Goal: Communication & Community: Share content

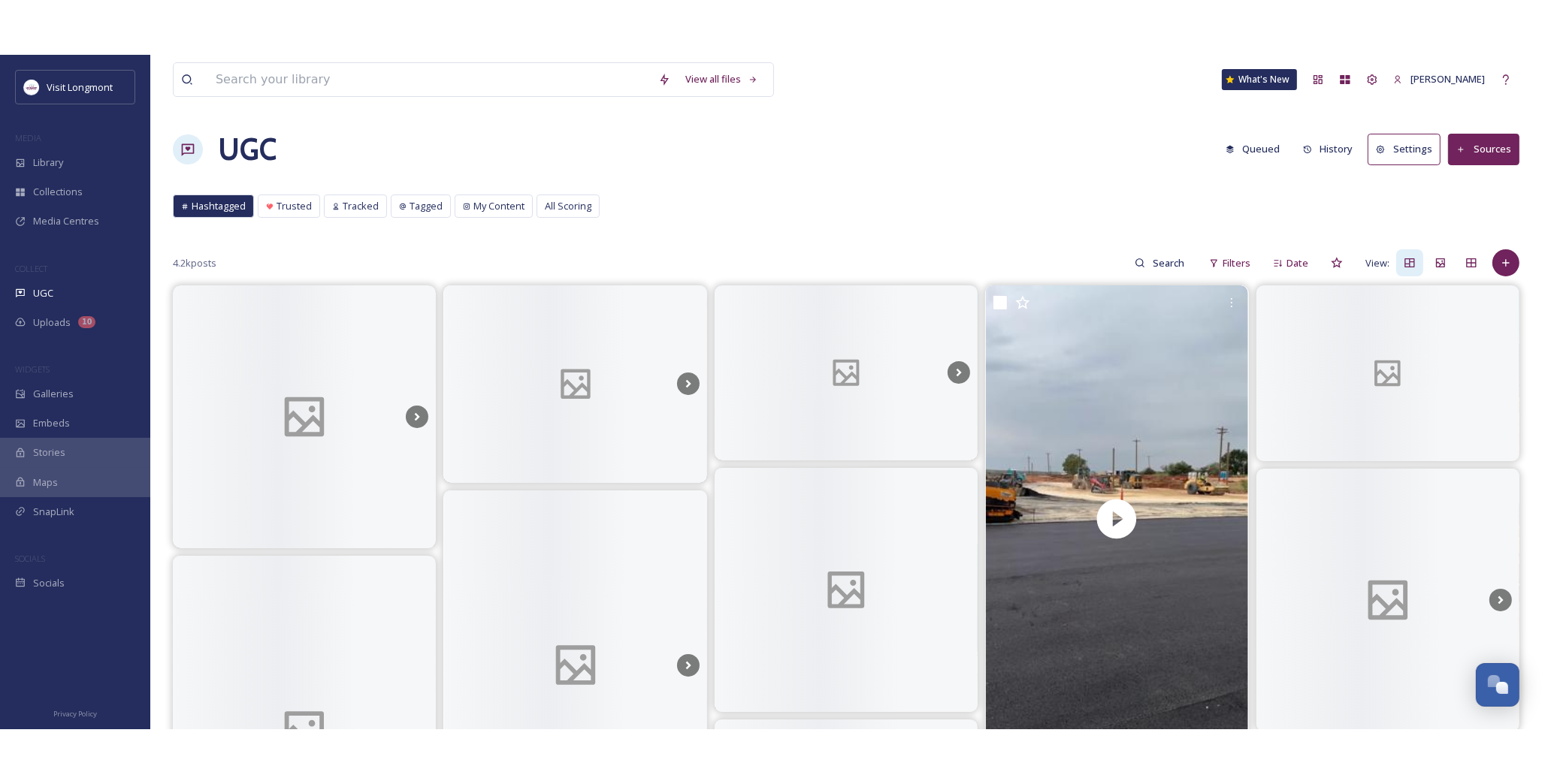
scroll to position [162, 0]
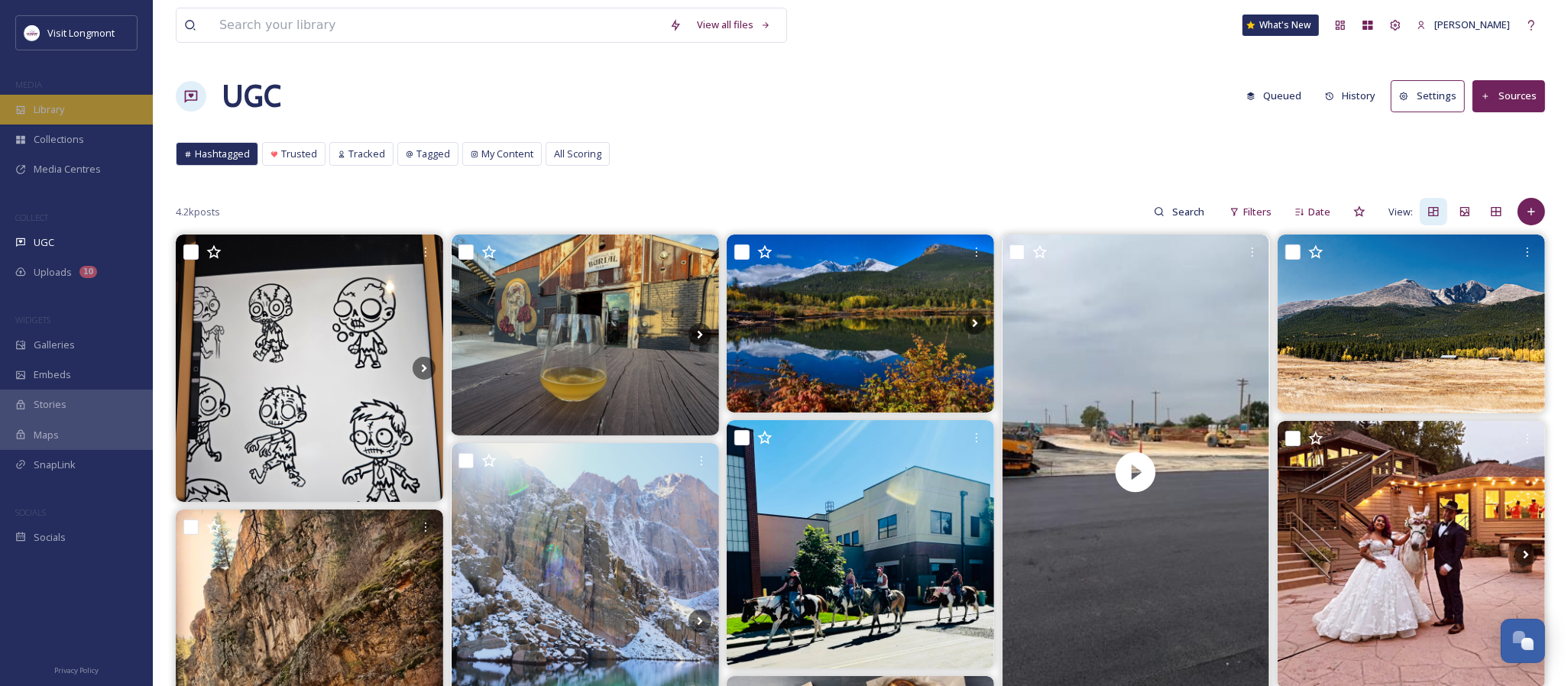
click at [55, 109] on span "Library" at bounding box center [49, 110] width 30 height 15
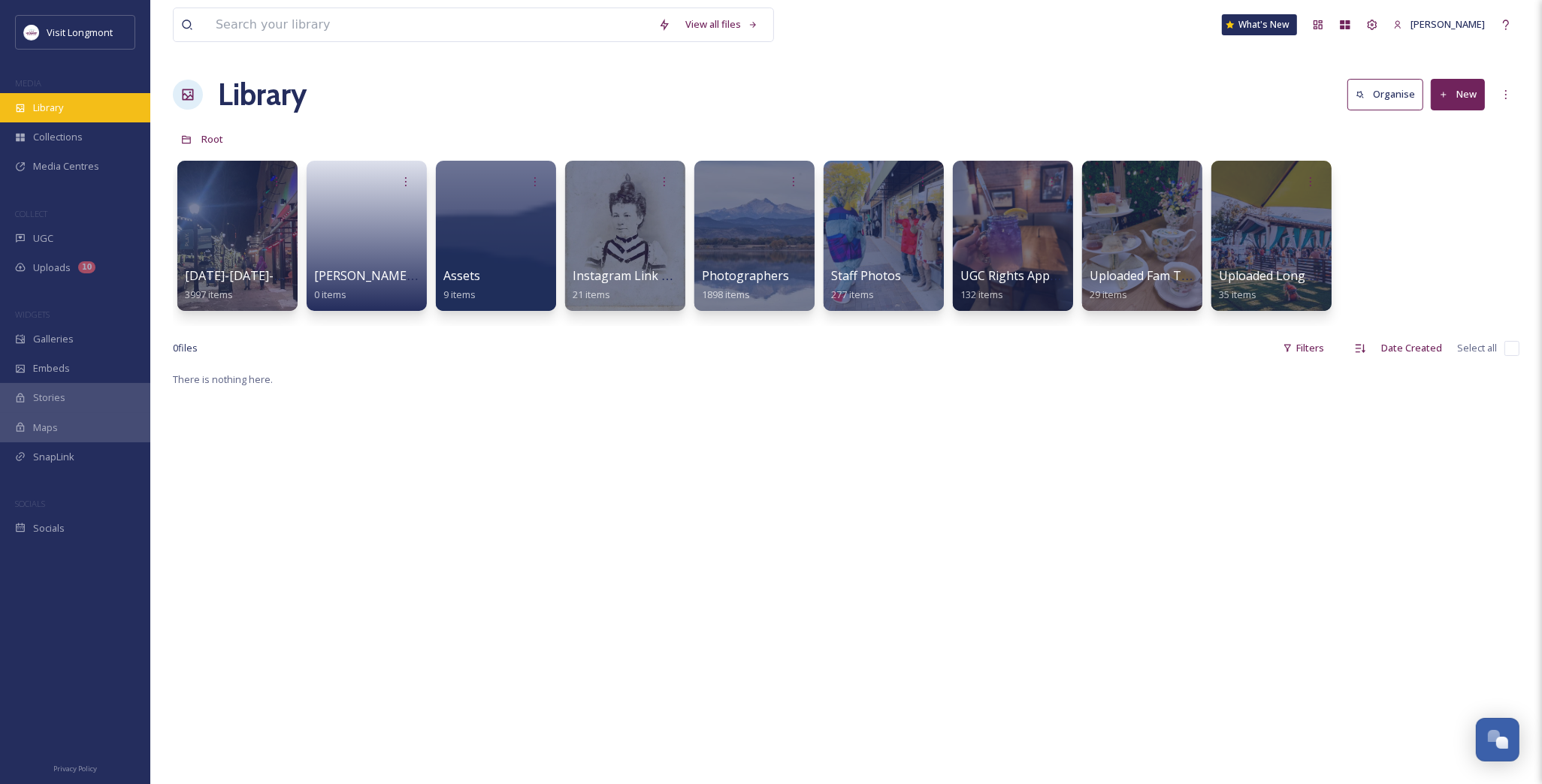
click at [86, 103] on div "Library" at bounding box center [75, 107] width 150 height 29
click at [62, 116] on div "Library" at bounding box center [75, 107] width 150 height 29
click at [70, 226] on div "UGC" at bounding box center [75, 238] width 150 height 29
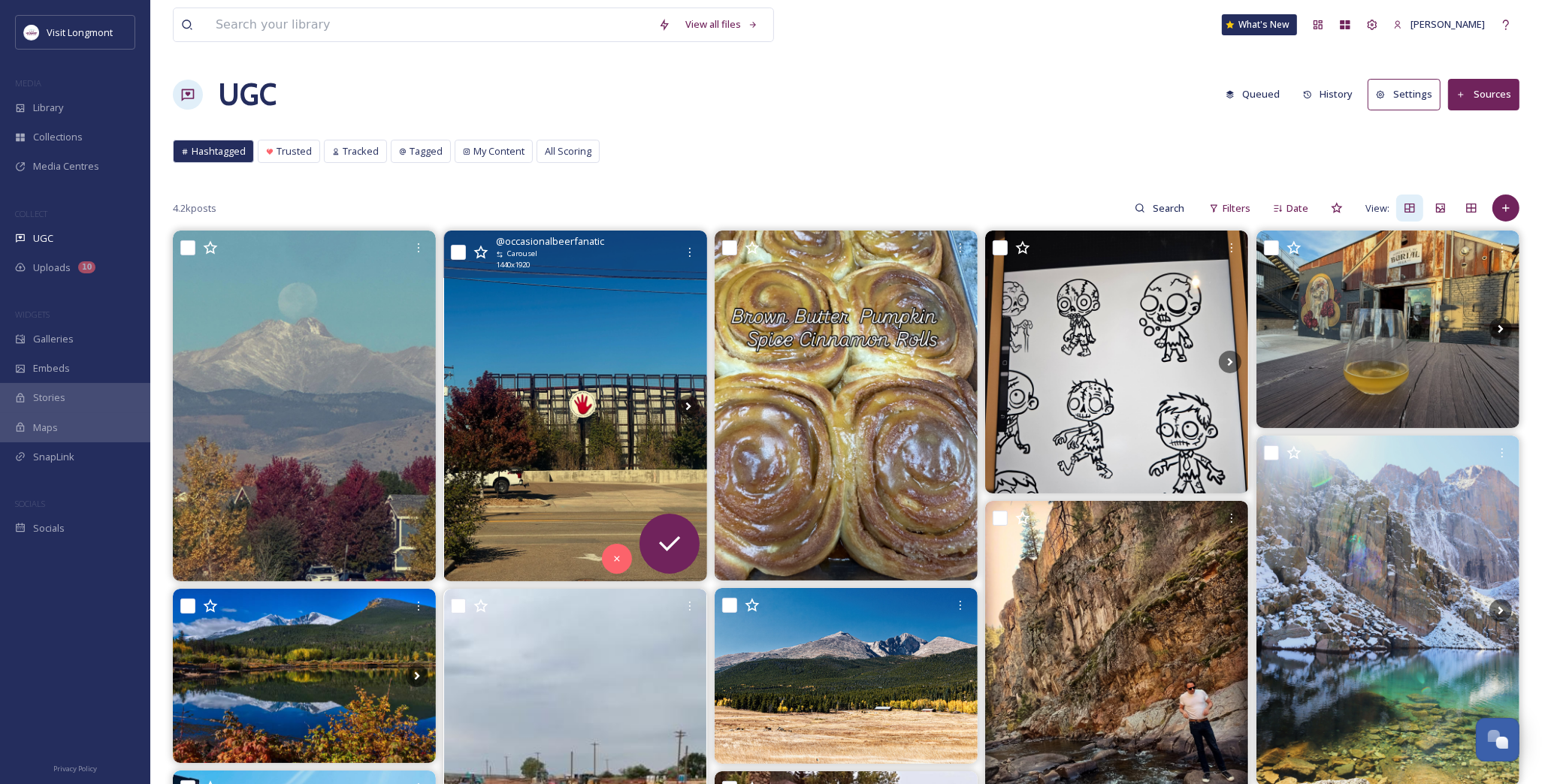
scroll to position [83, 0]
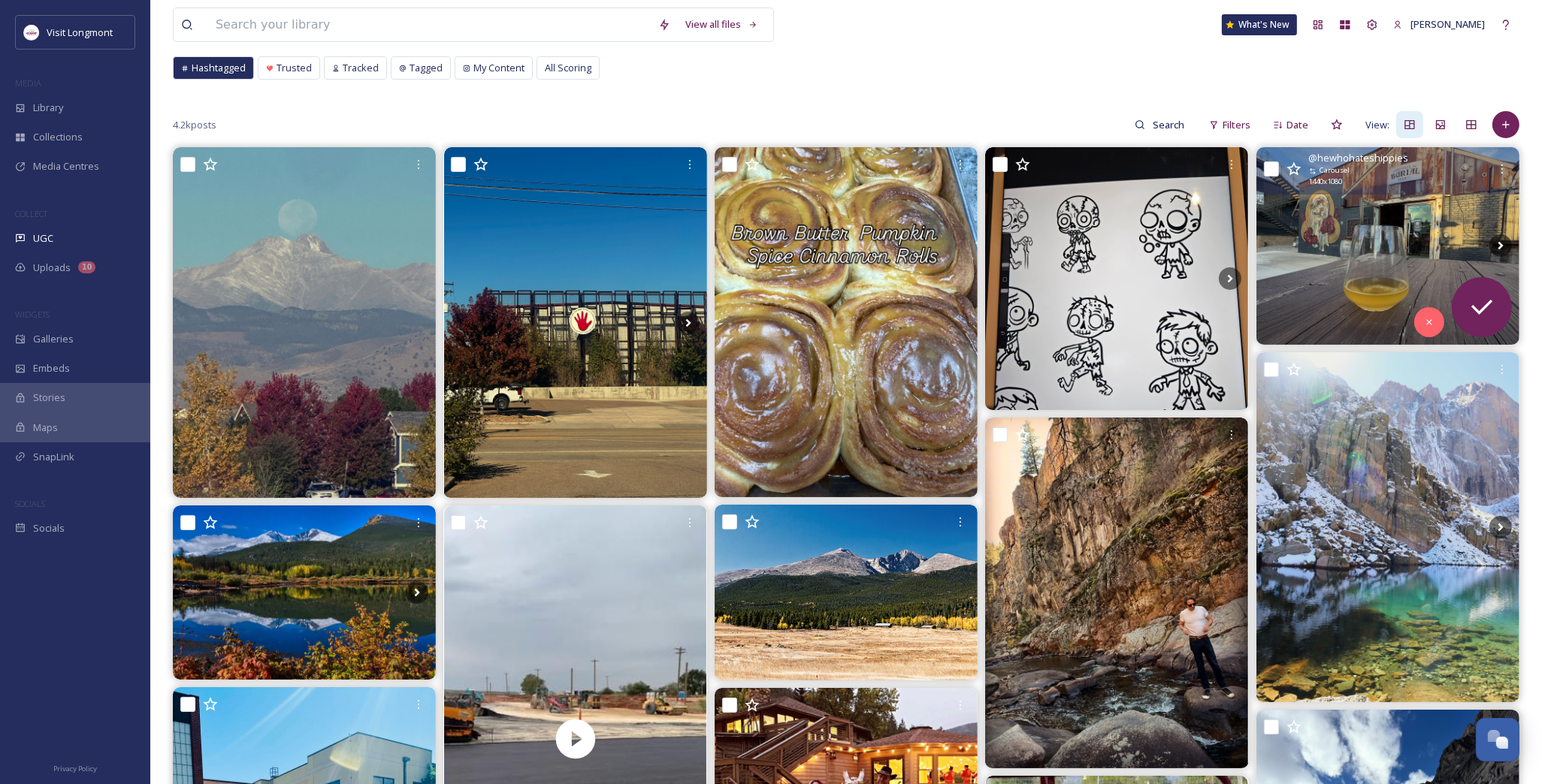
click at [1319, 285] on img at bounding box center [1388, 246] width 263 height 197
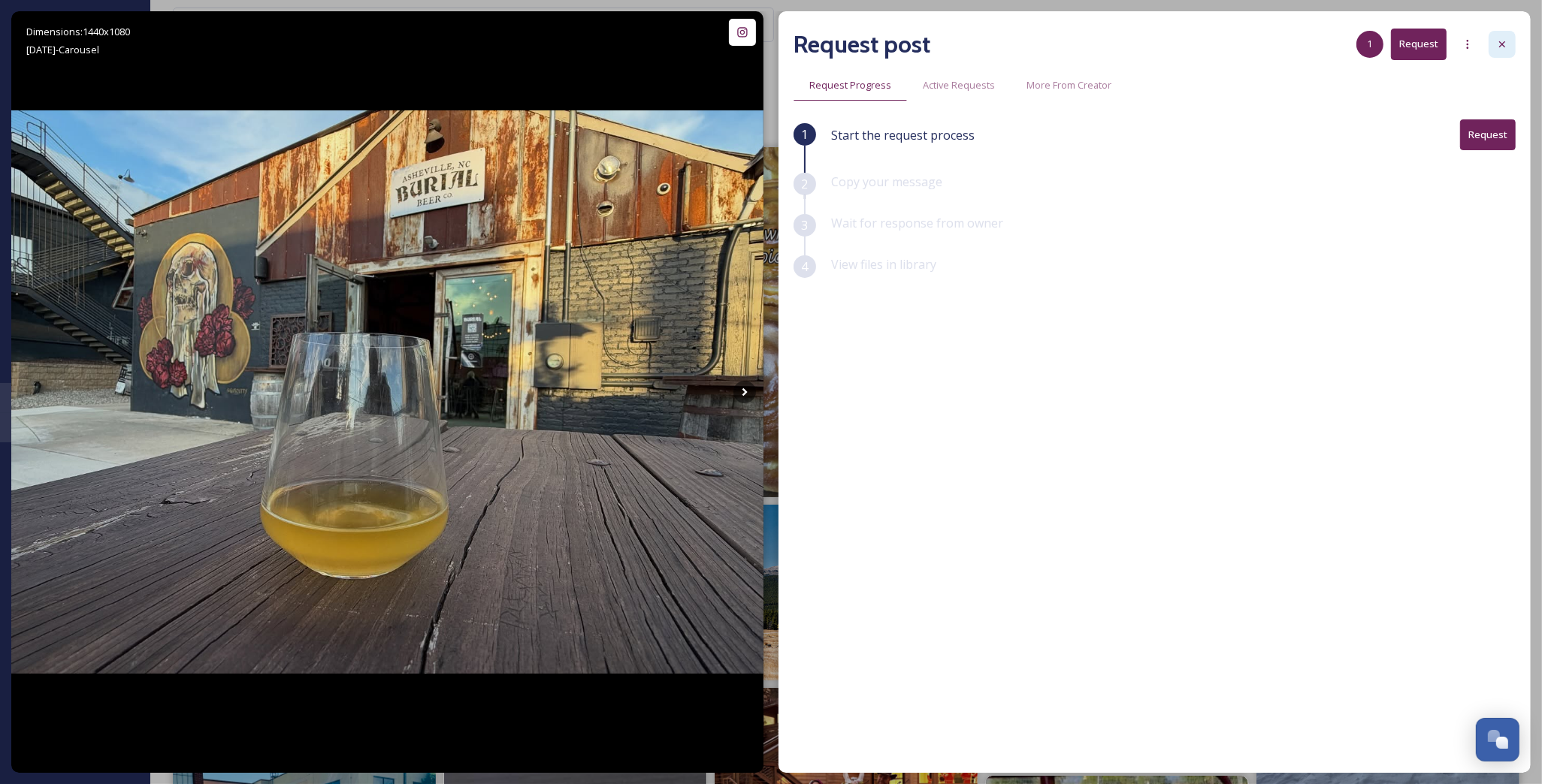
click at [1501, 40] on icon at bounding box center [1502, 44] width 12 height 12
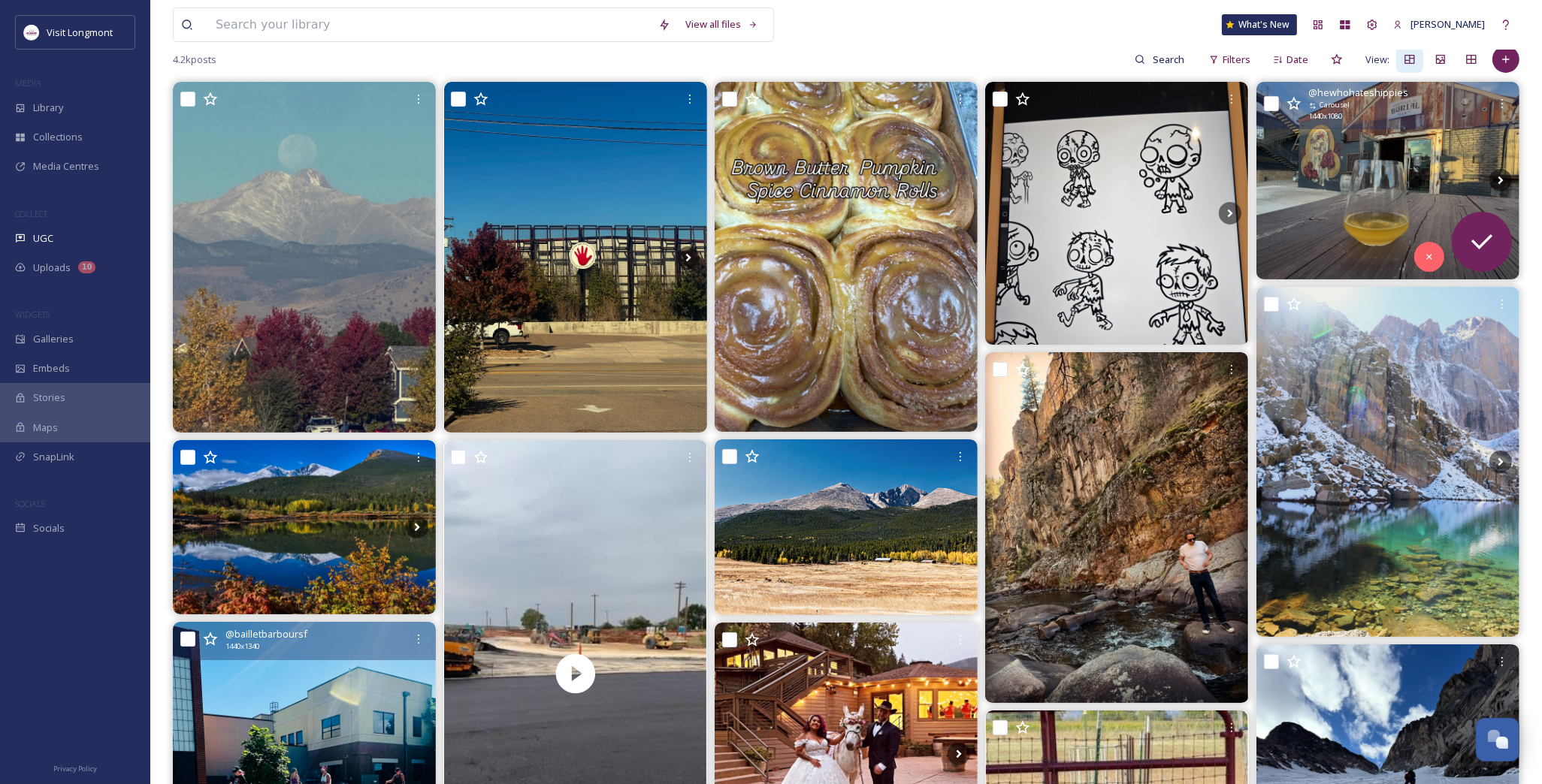
scroll to position [250, 0]
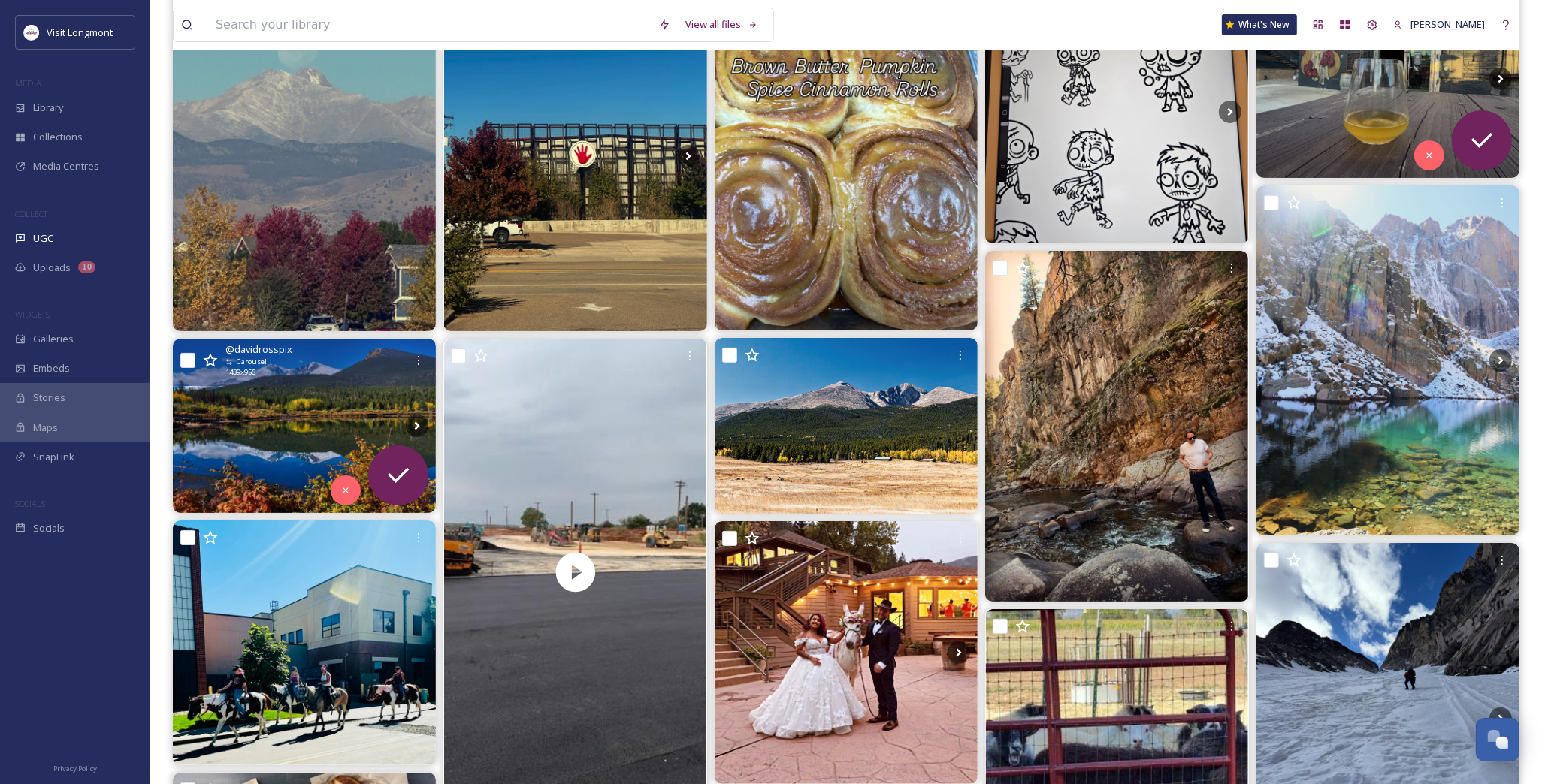
click at [268, 463] on img at bounding box center [304, 426] width 263 height 175
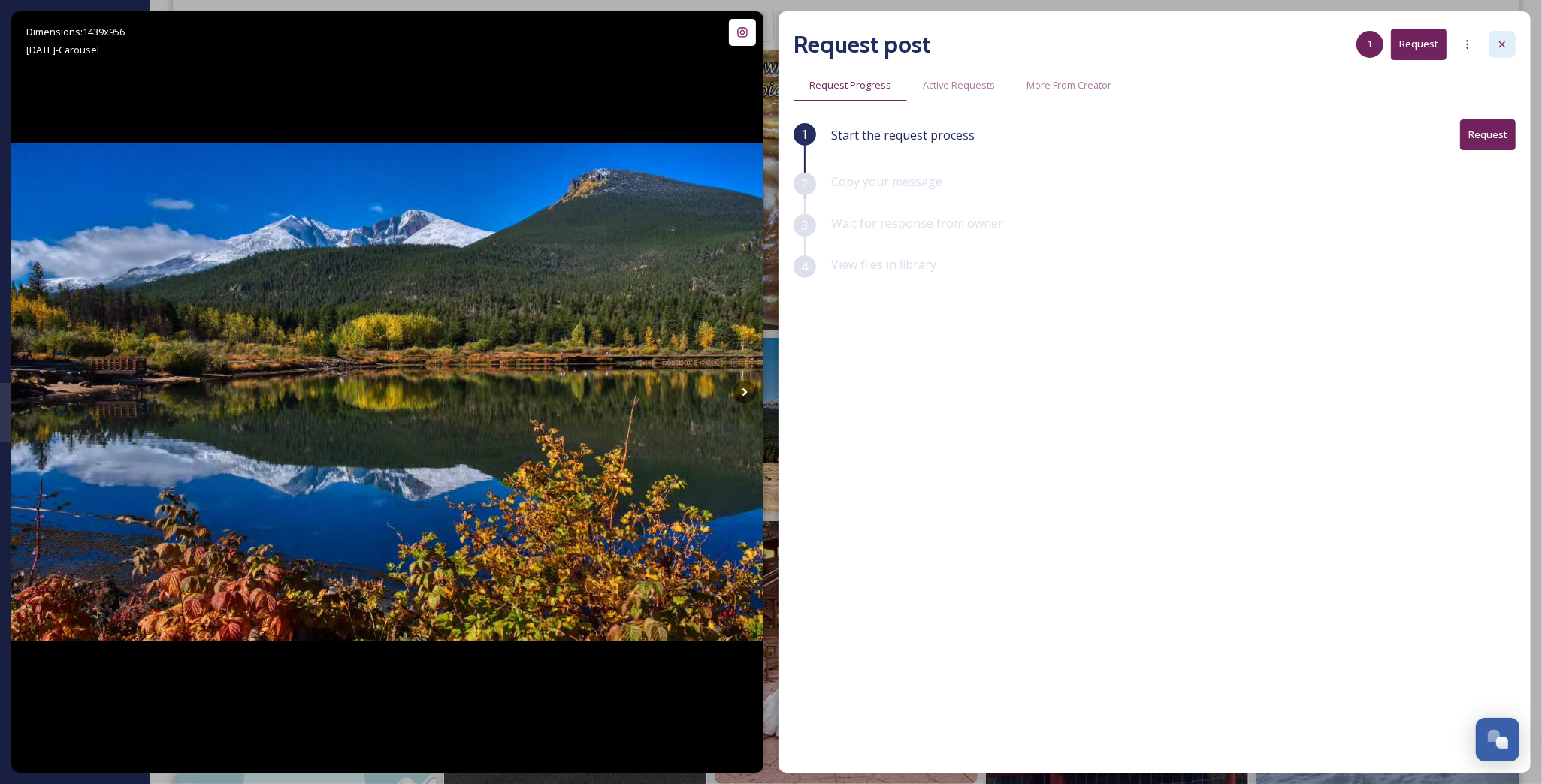
click at [1493, 48] on div at bounding box center [1502, 44] width 27 height 27
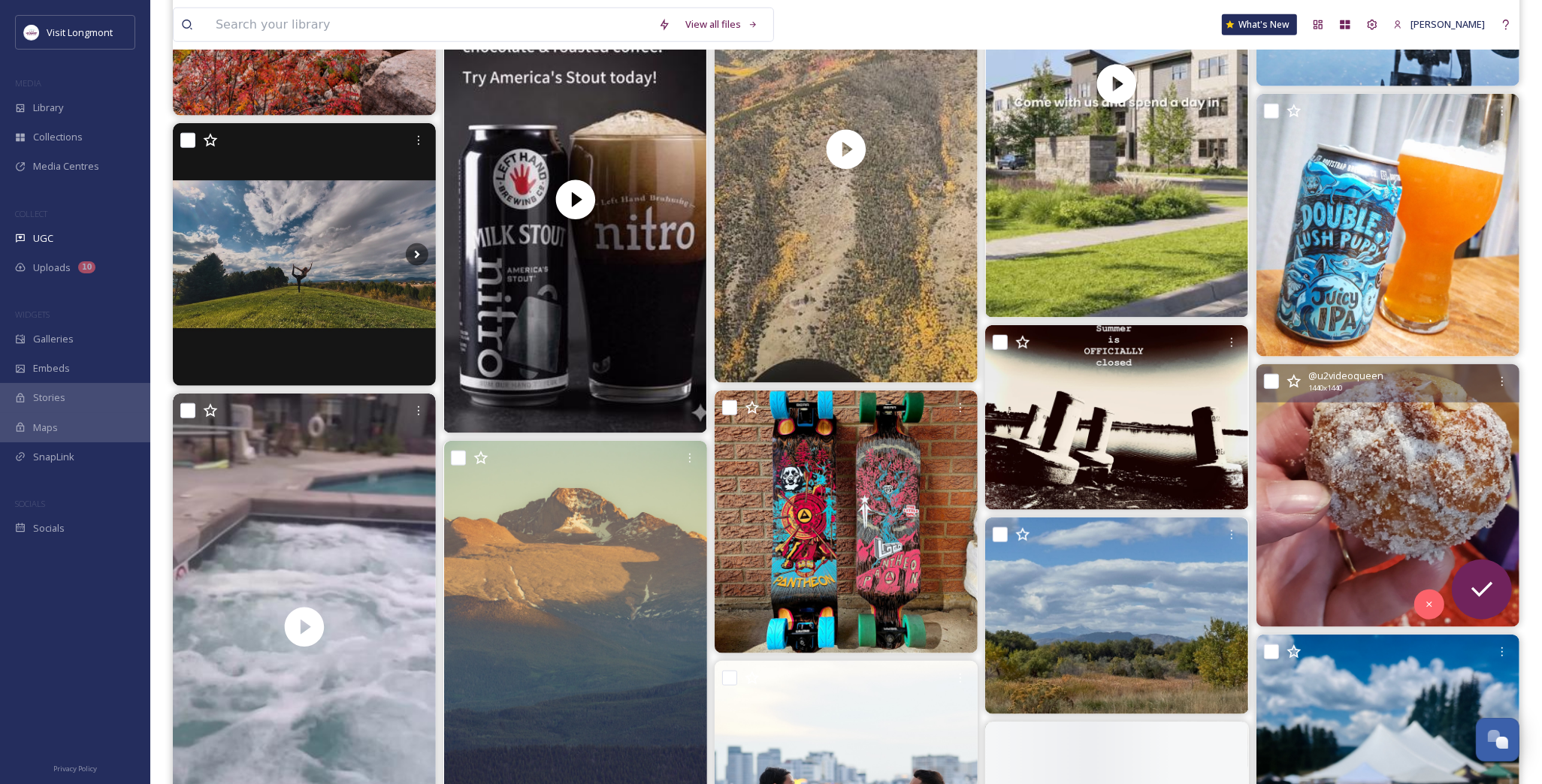
scroll to position [1836, 0]
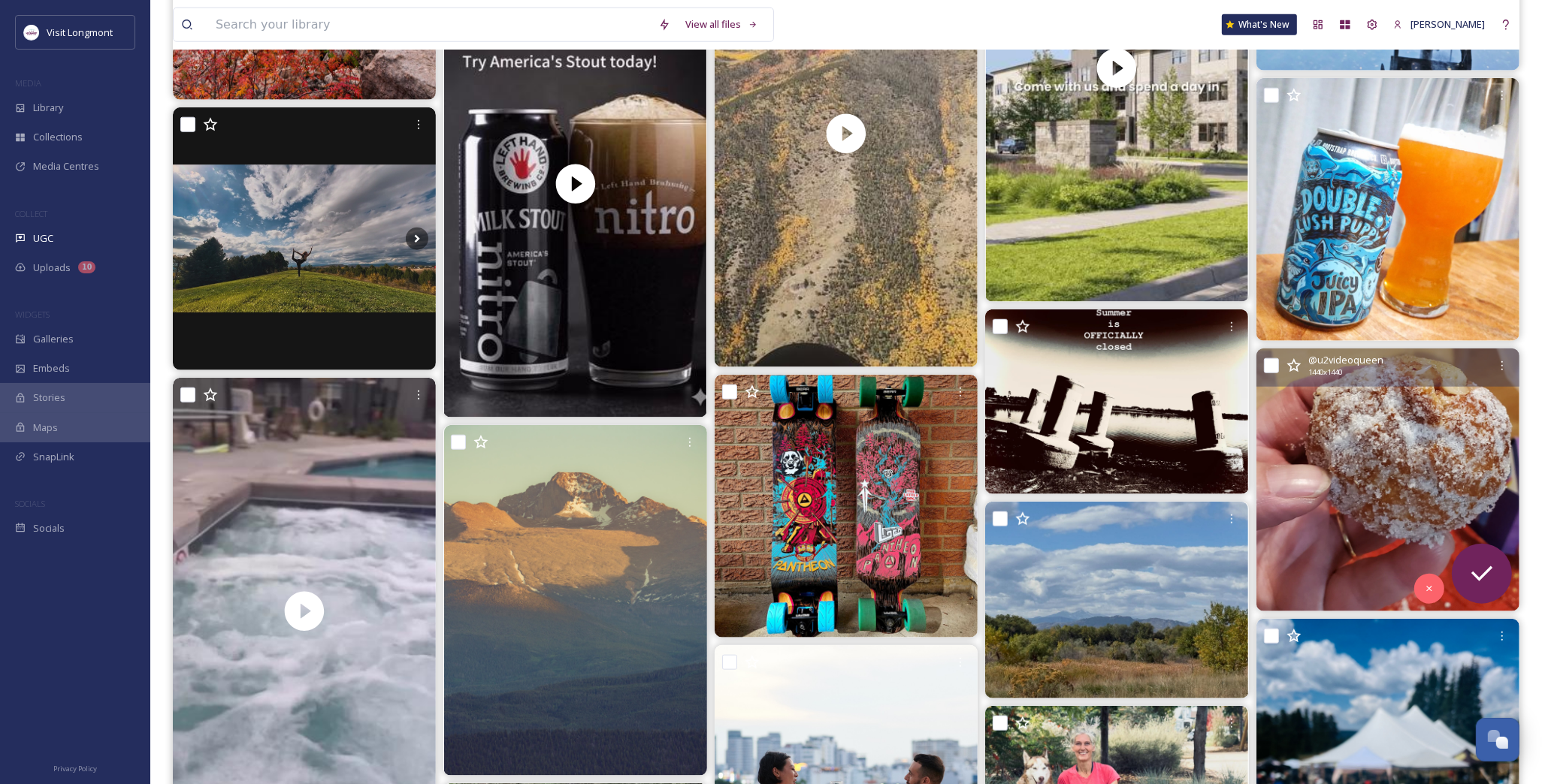
click at [1361, 494] on img at bounding box center [1388, 479] width 263 height 263
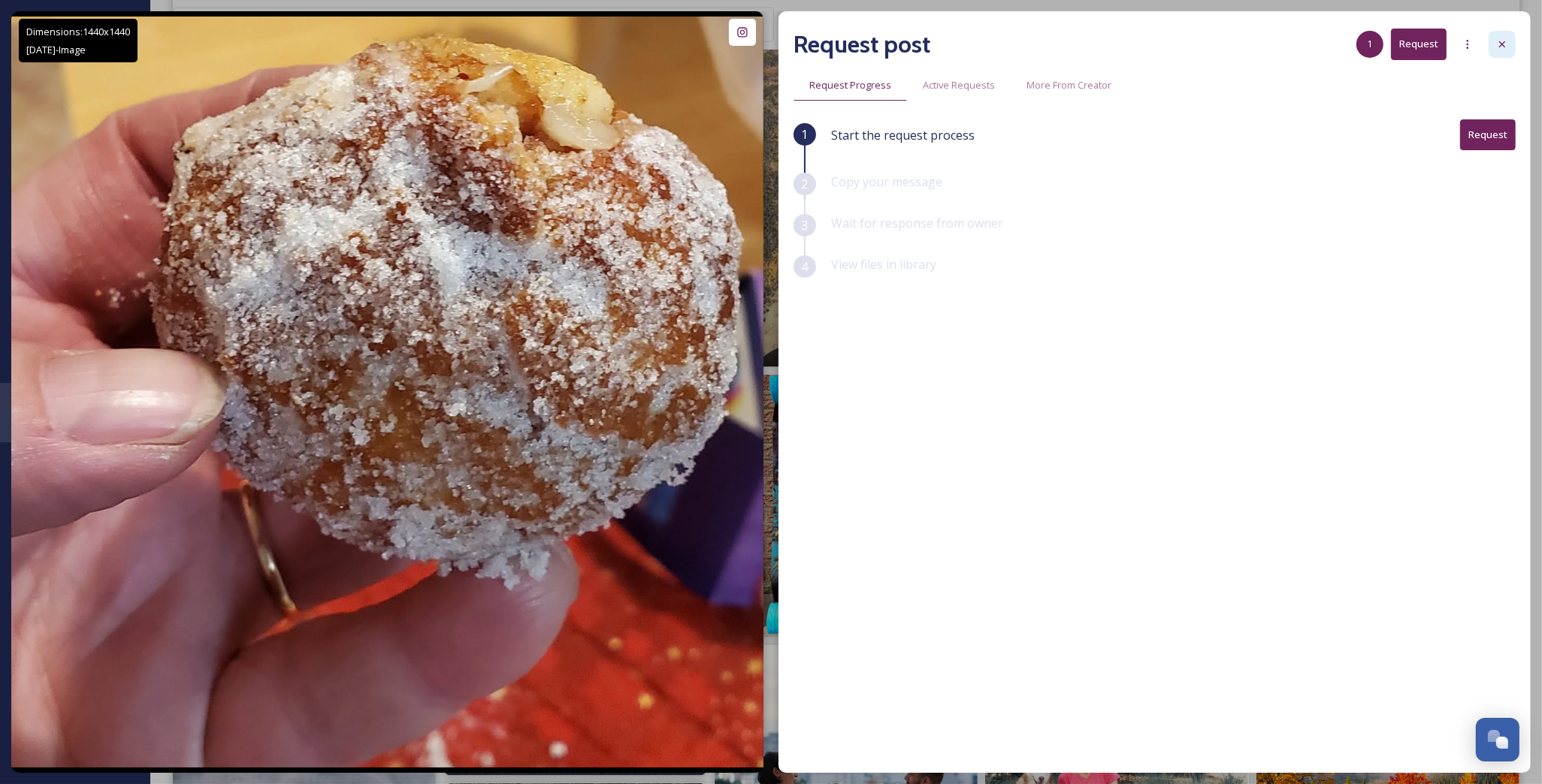
click at [1501, 42] on icon at bounding box center [1502, 44] width 12 height 12
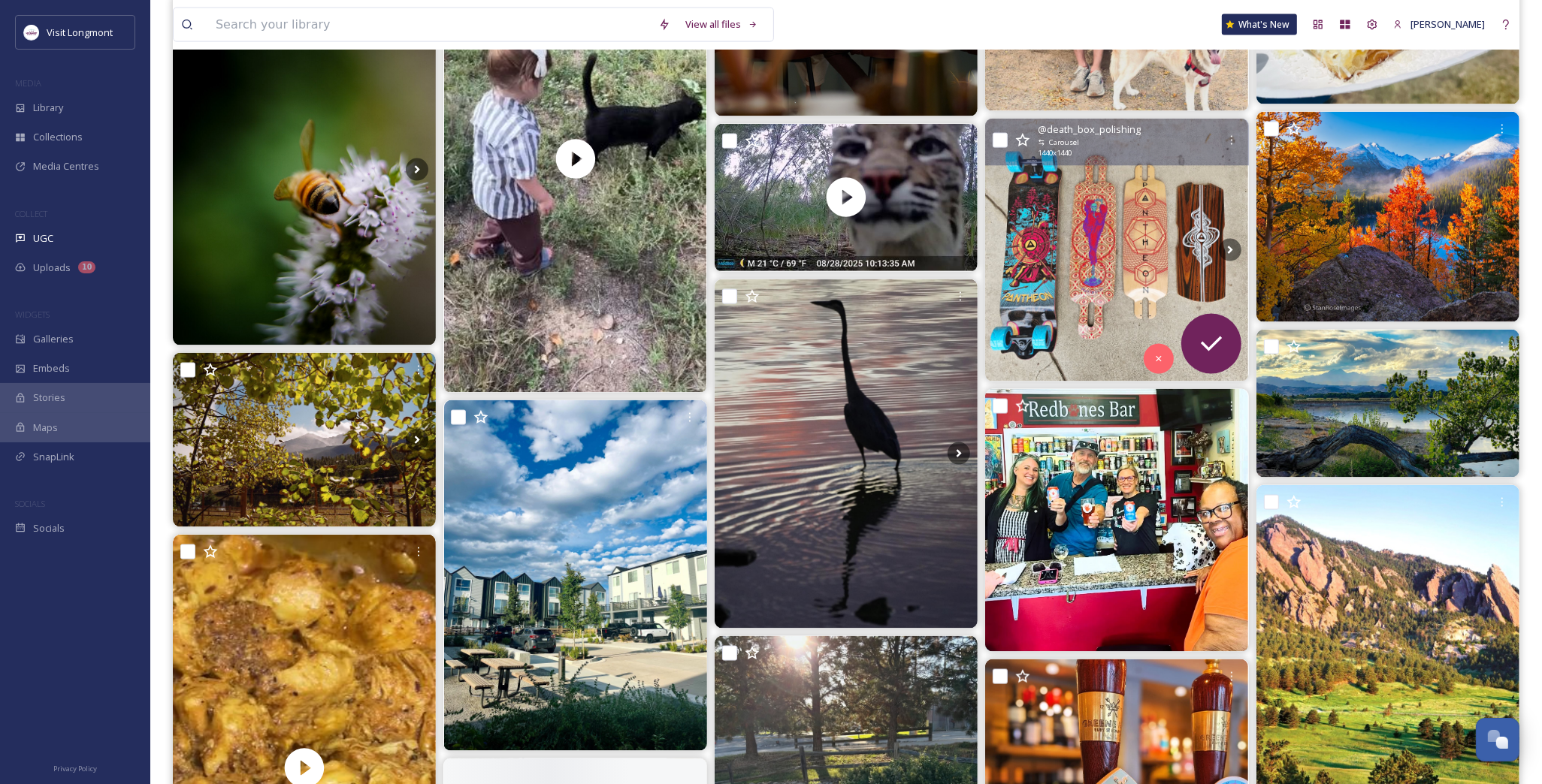
scroll to position [2753, 0]
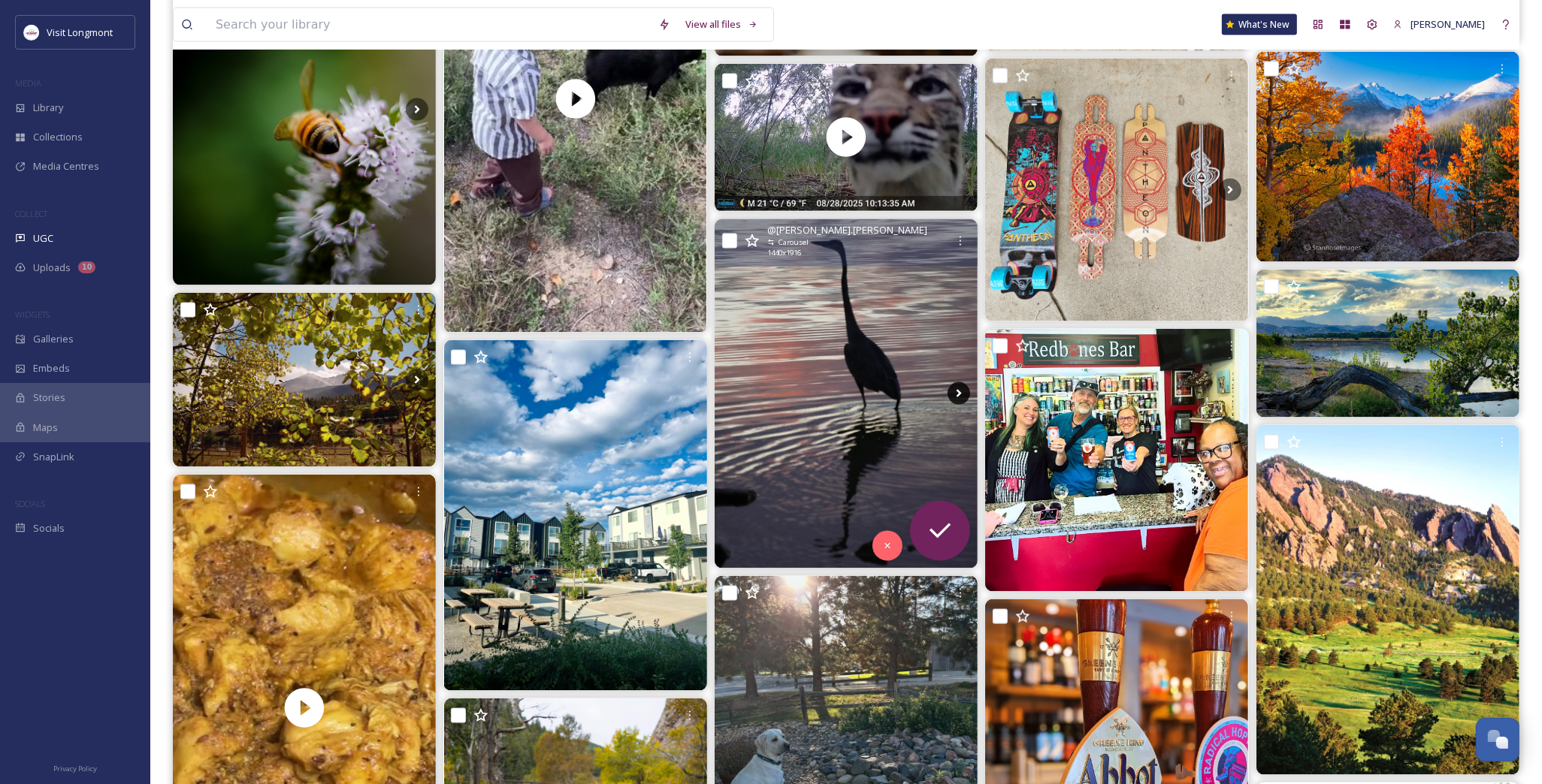
click at [950, 388] on icon at bounding box center [959, 394] width 23 height 23
click at [956, 389] on icon at bounding box center [959, 394] width 23 height 23
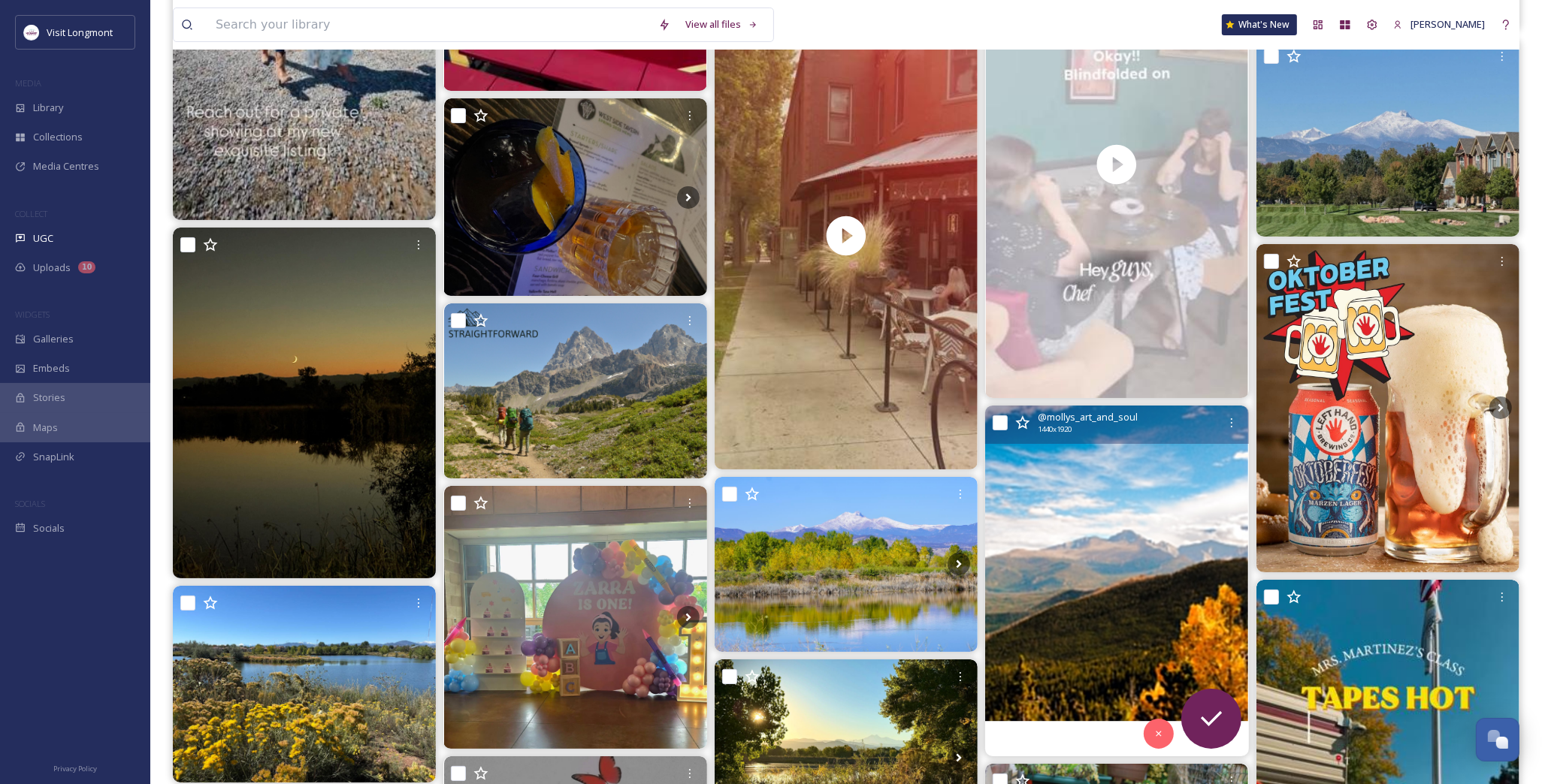
scroll to position [7760, 0]
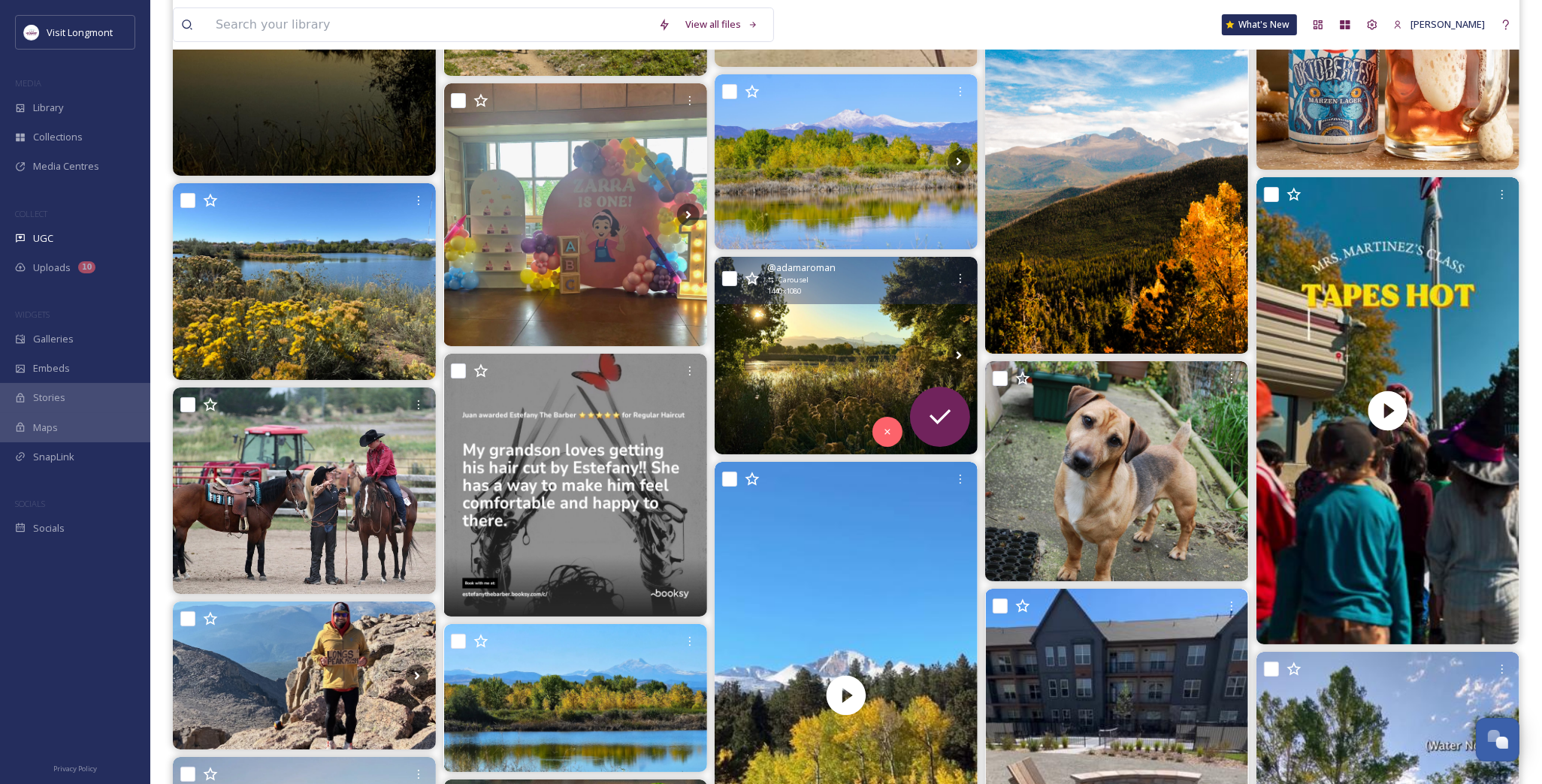
click at [809, 362] on img at bounding box center [846, 356] width 263 height 197
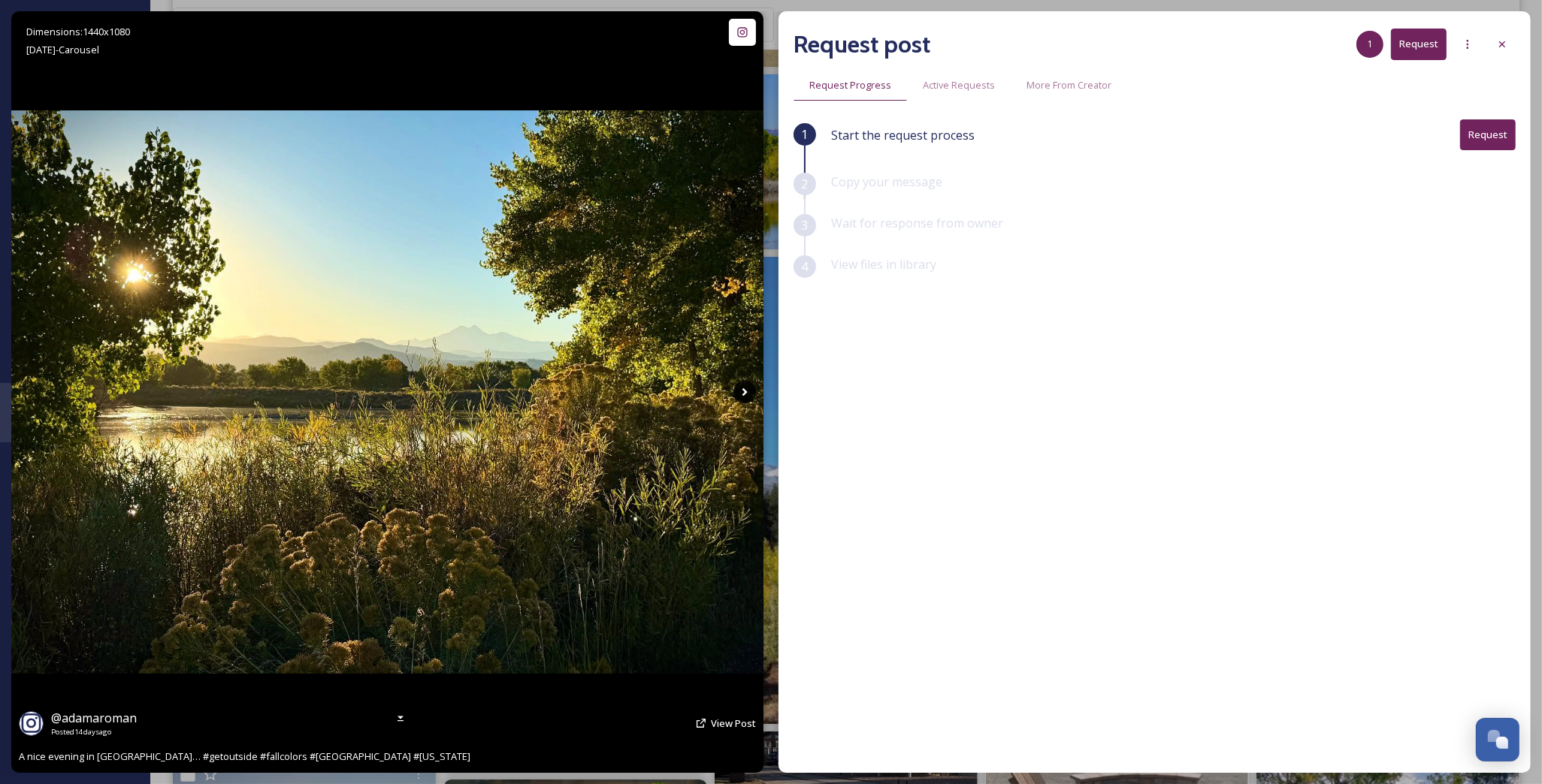
click at [738, 392] on icon at bounding box center [745, 392] width 23 height 23
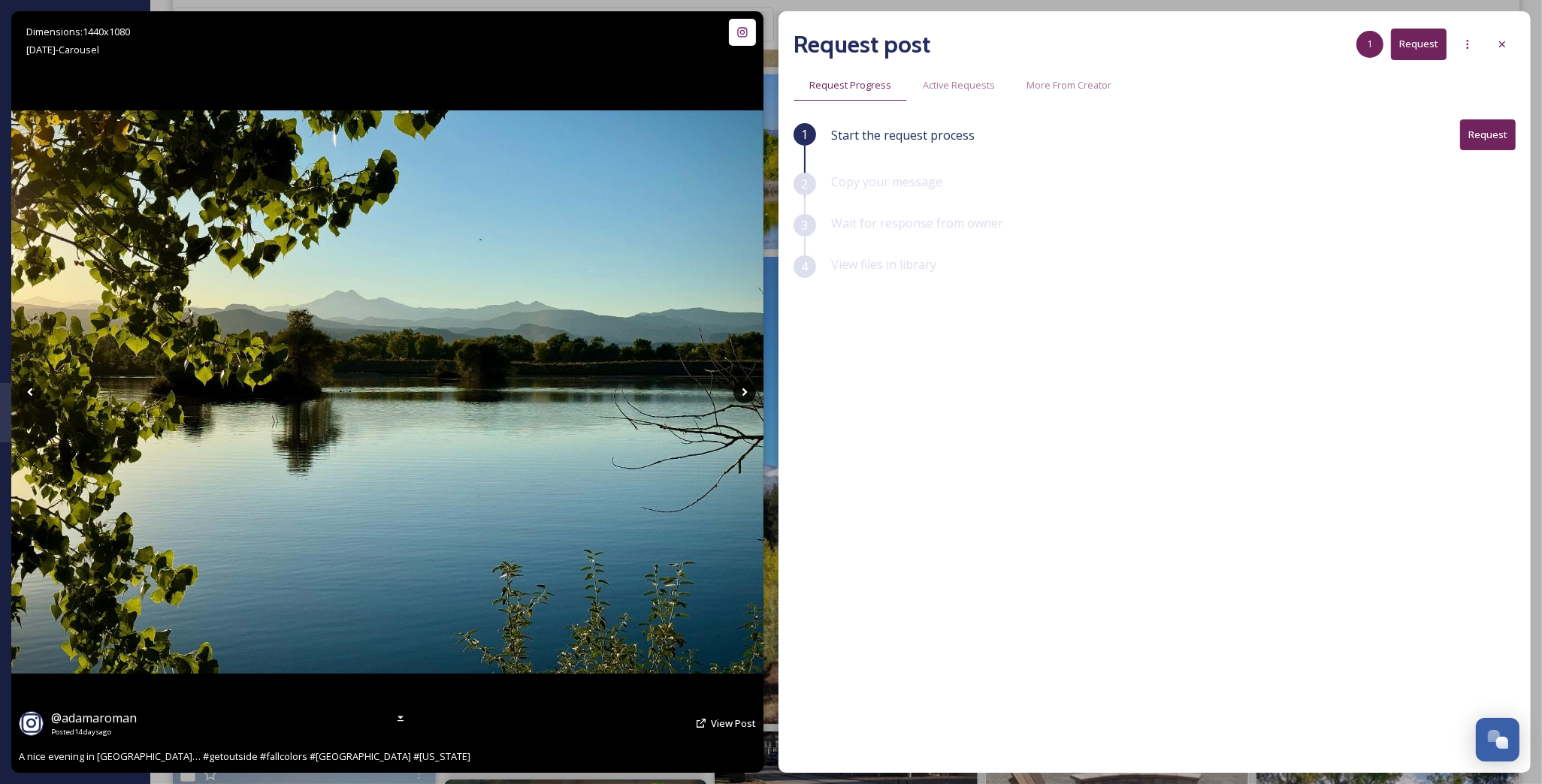
click at [738, 392] on icon at bounding box center [745, 392] width 23 height 23
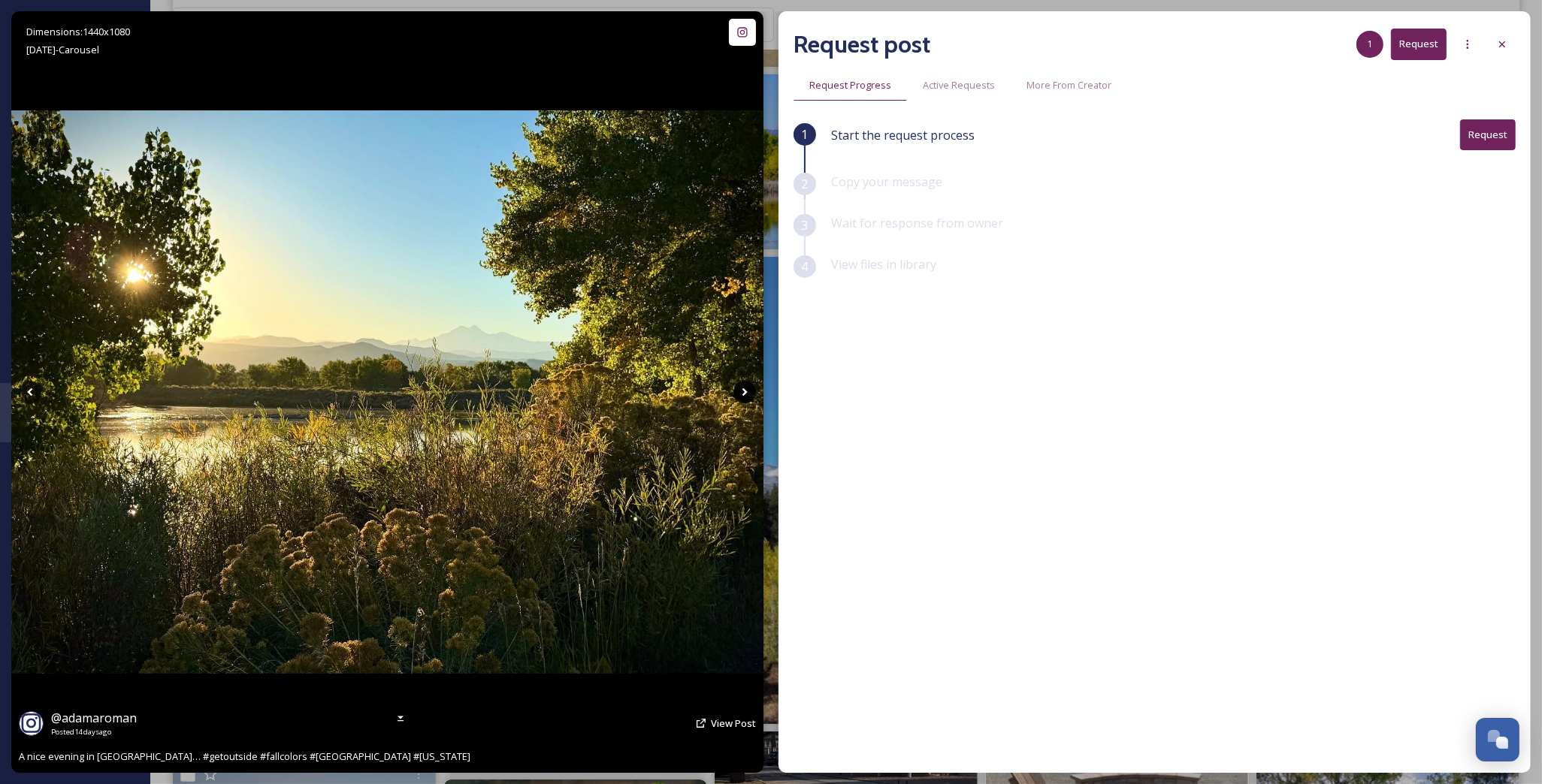
click at [738, 392] on icon at bounding box center [745, 392] width 23 height 23
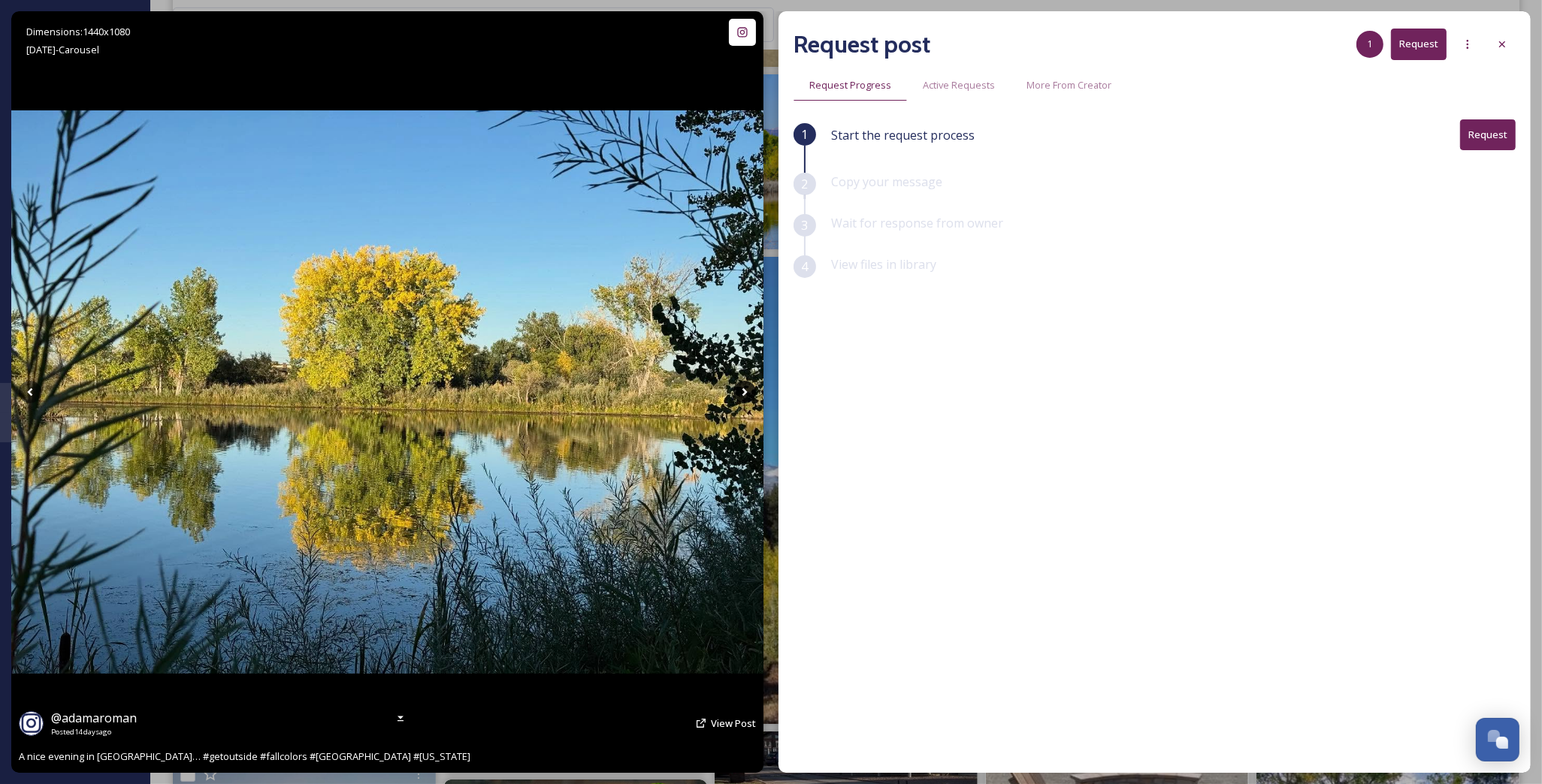
click at [738, 392] on icon at bounding box center [745, 392] width 23 height 23
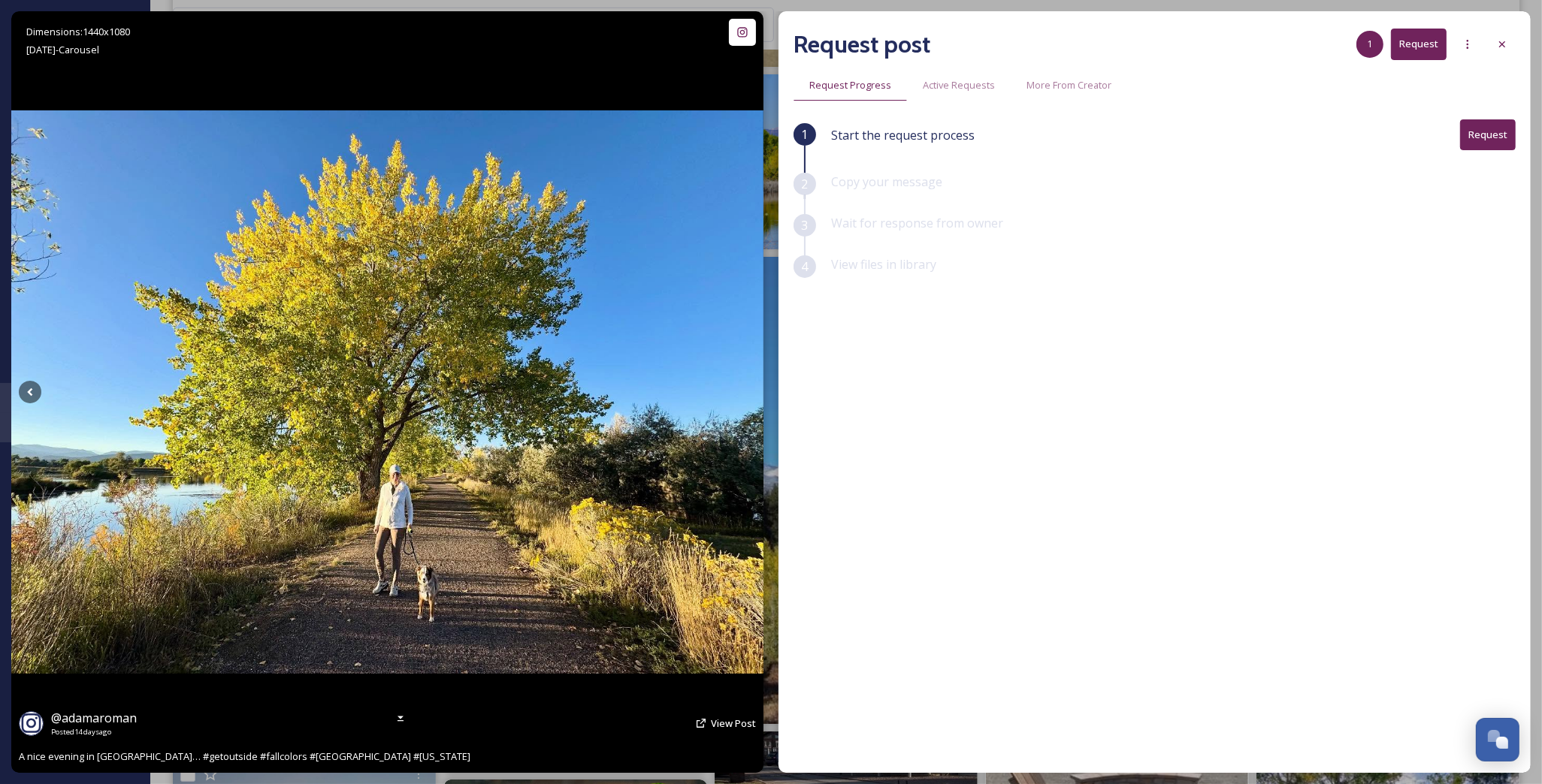
click at [738, 392] on icon at bounding box center [745, 392] width 23 height 23
click at [1422, 50] on button "Request" at bounding box center [1418, 44] width 56 height 31
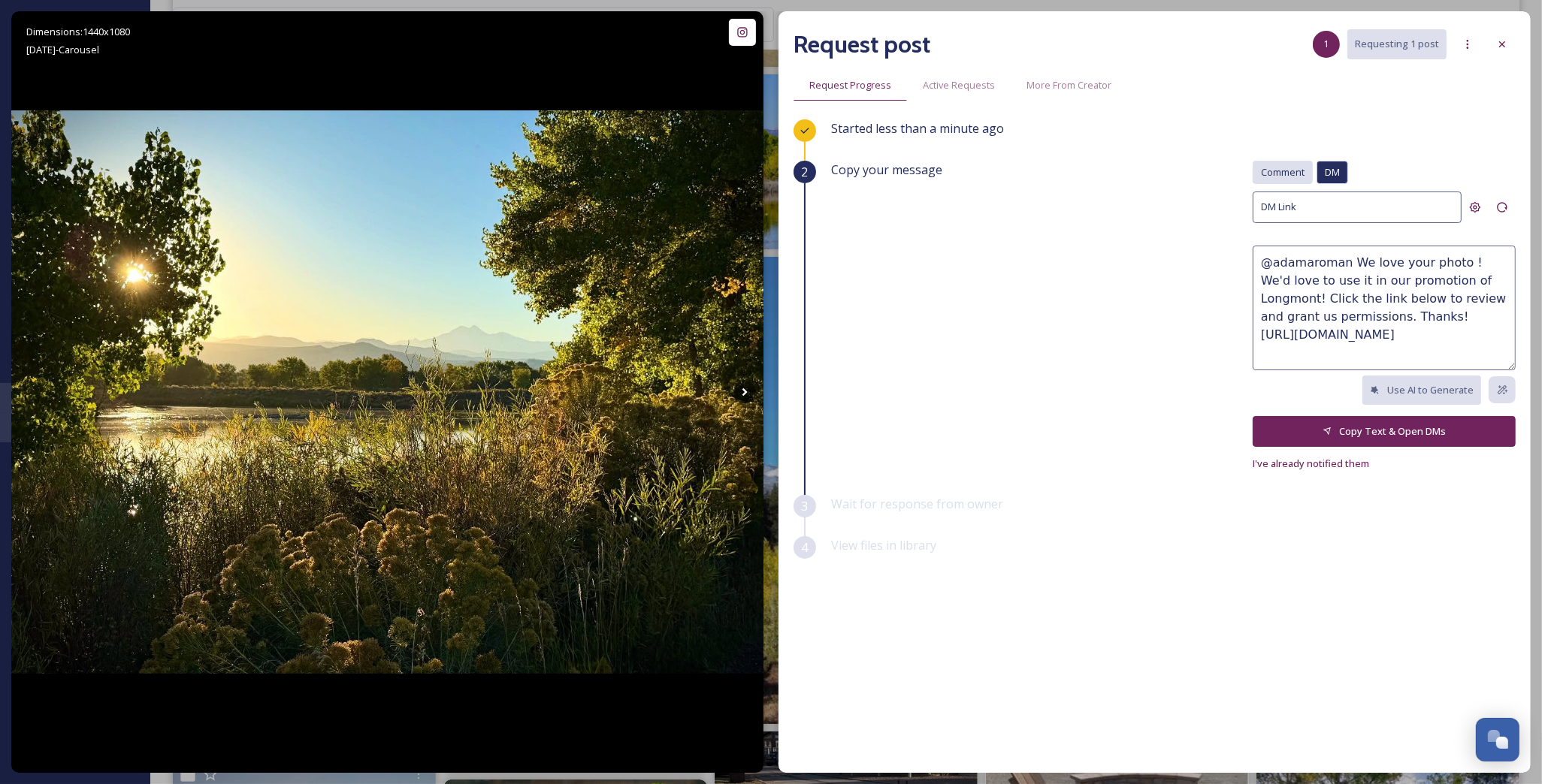
click at [1295, 175] on span "Comment" at bounding box center [1282, 172] width 44 height 15
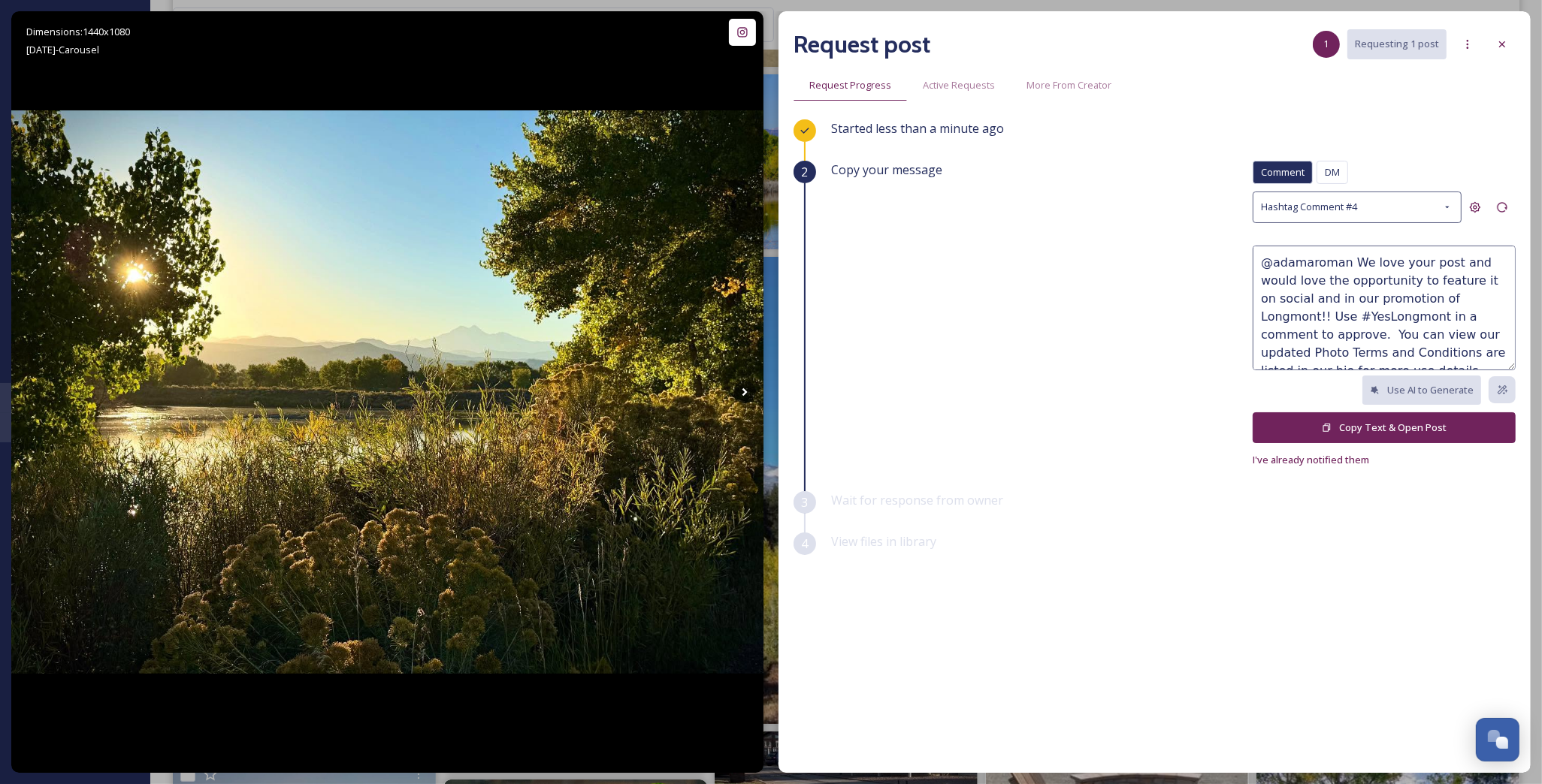
click at [1409, 427] on button "Copy Text & Open Post" at bounding box center [1384, 428] width 263 height 31
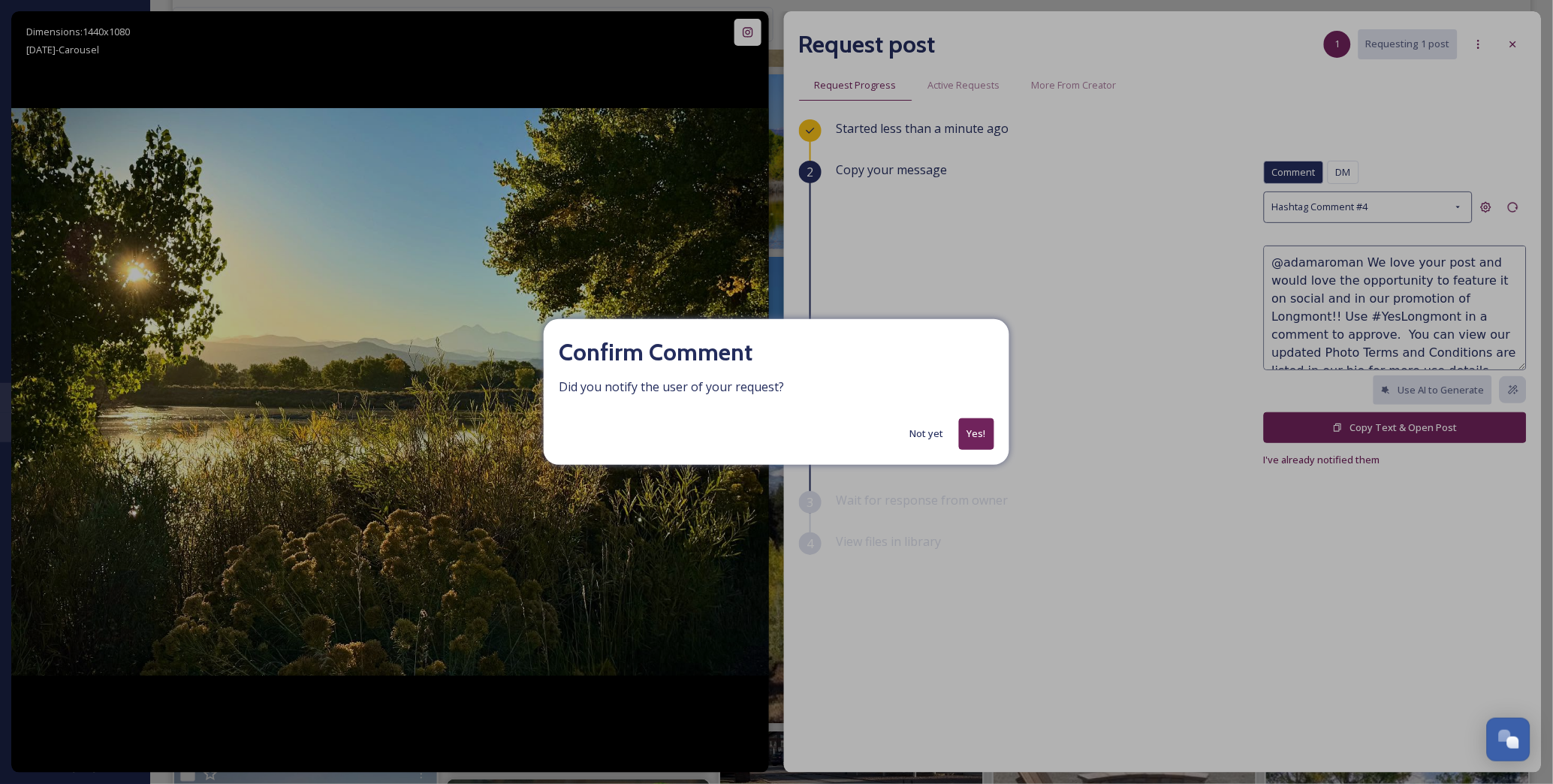
click at [985, 438] on button "Yes!" at bounding box center [977, 434] width 36 height 31
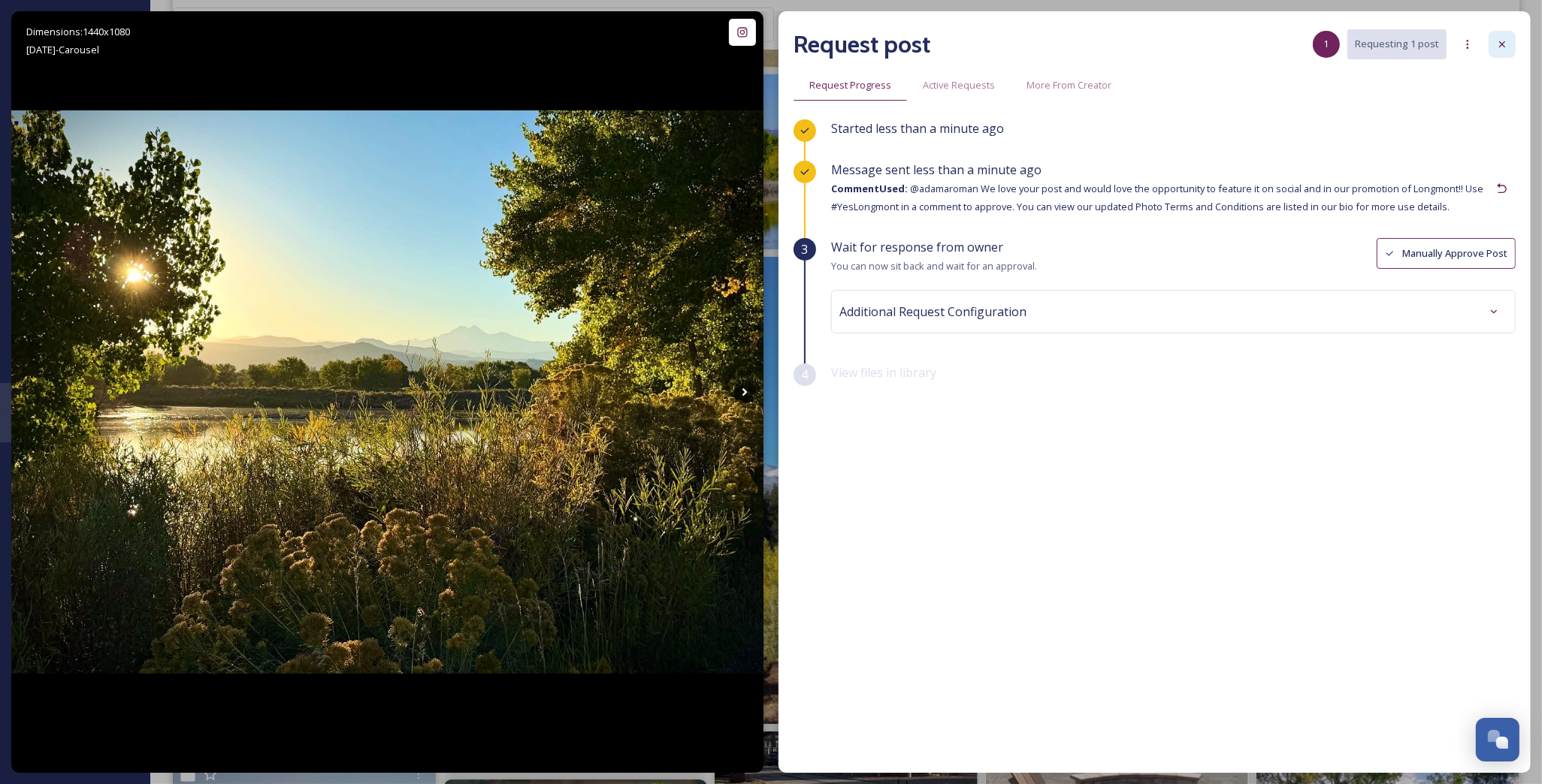
click at [1504, 40] on icon at bounding box center [1502, 44] width 12 height 12
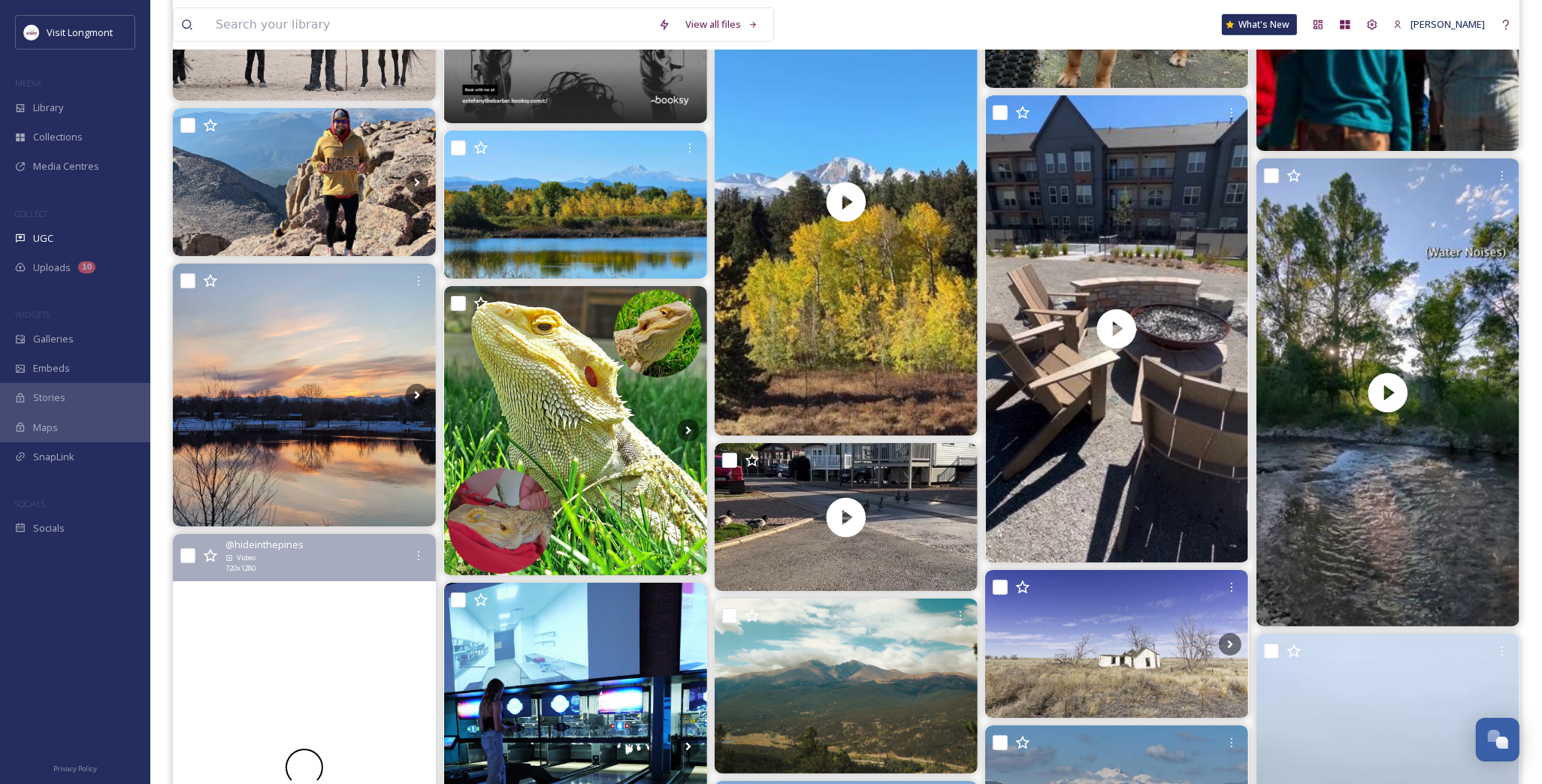
scroll to position [8428, 0]
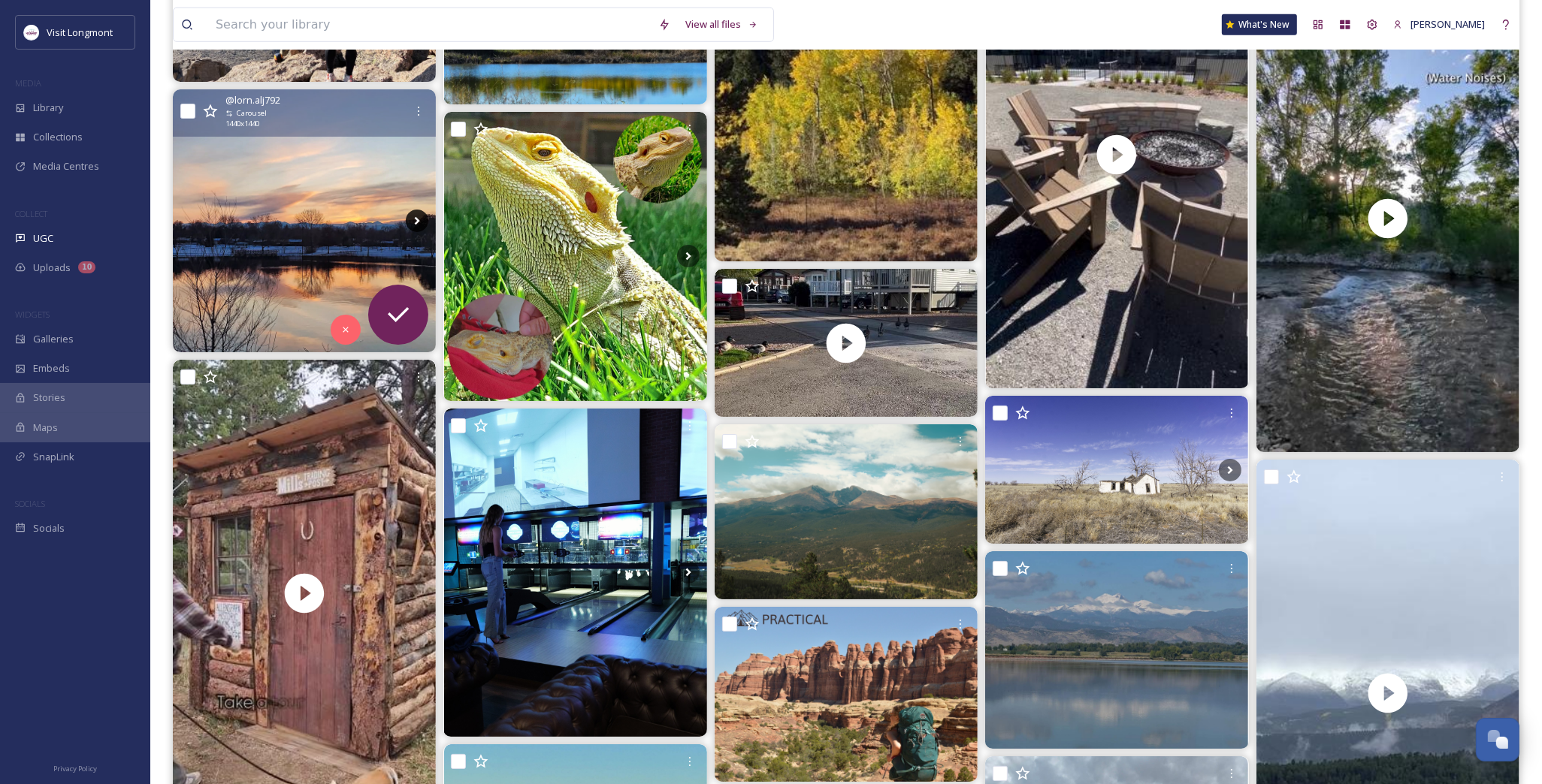
click at [410, 218] on icon at bounding box center [417, 221] width 23 height 23
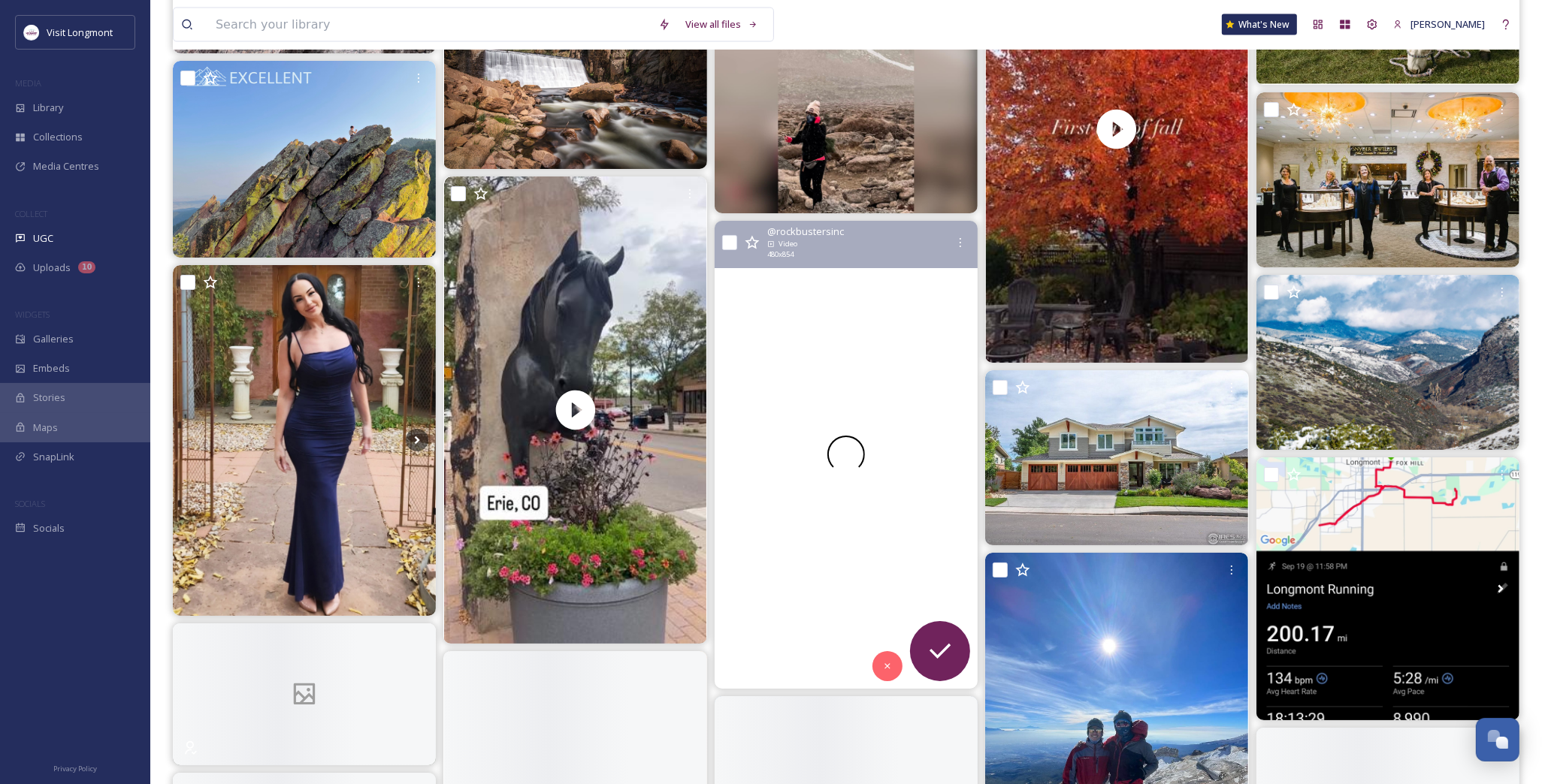
scroll to position [10263, 0]
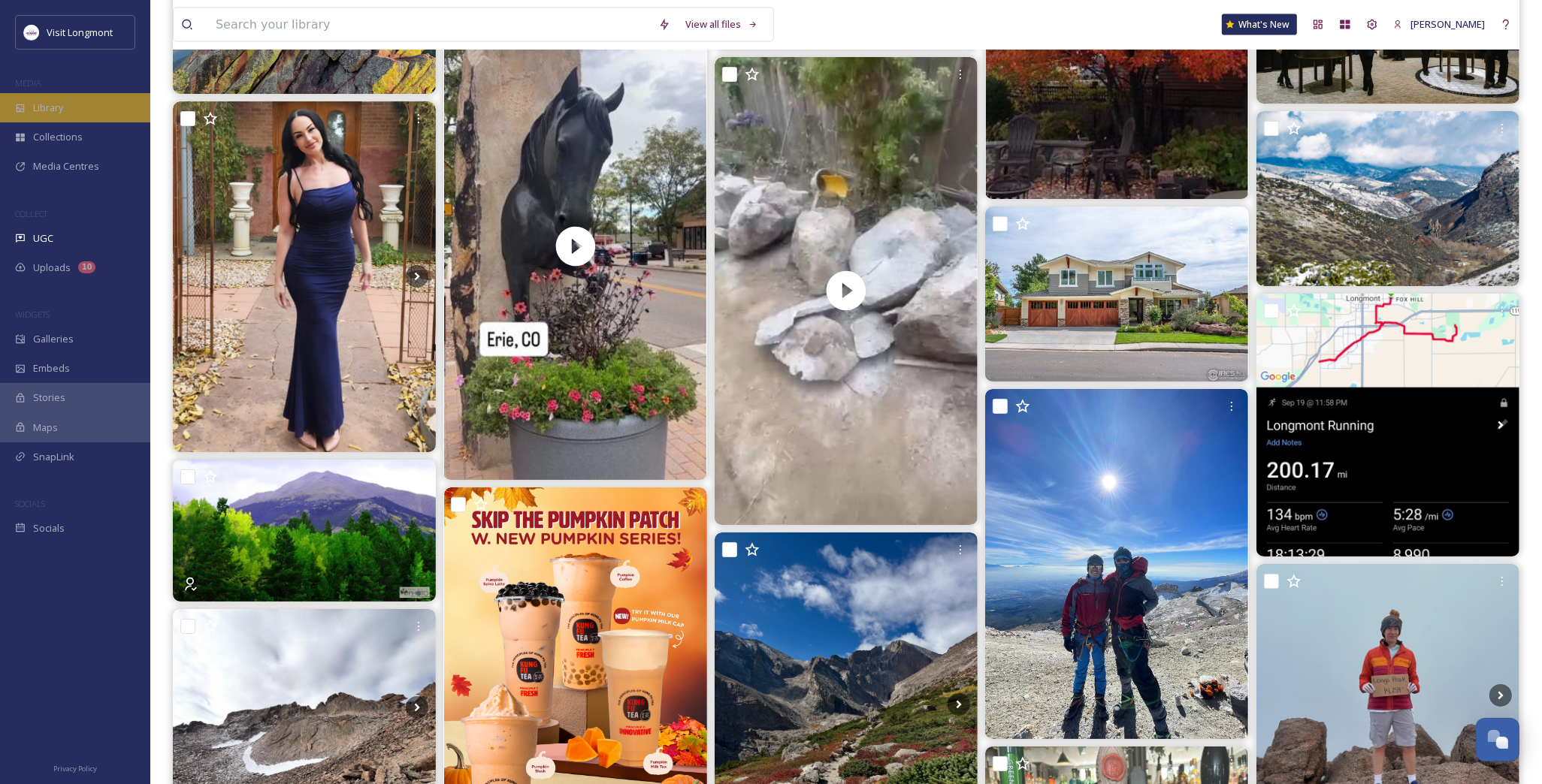
click at [48, 102] on span "Library" at bounding box center [48, 108] width 30 height 15
